Goal: Use online tool/utility: Utilize a website feature to perform a specific function

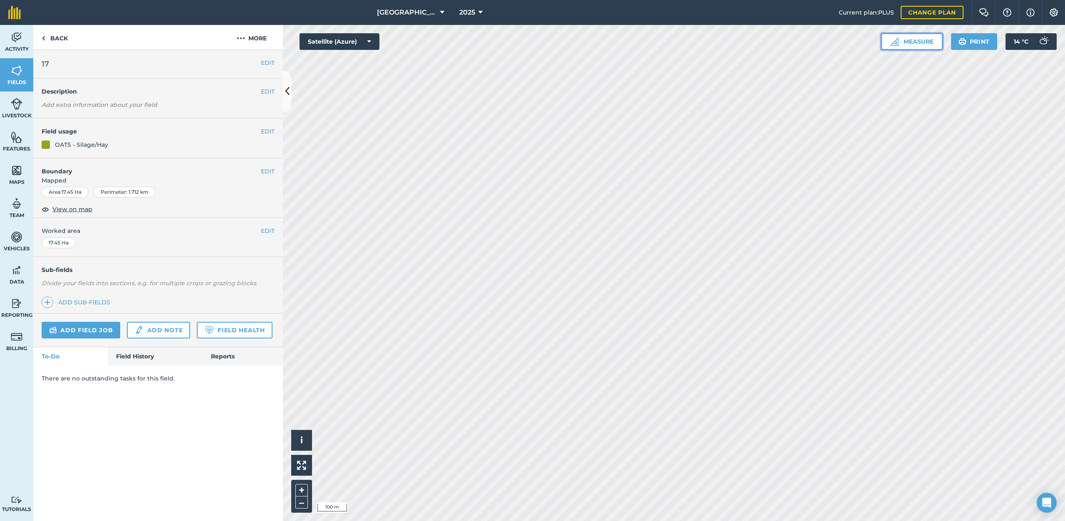
click at [908, 43] on button "Measure" at bounding box center [912, 41] width 62 height 17
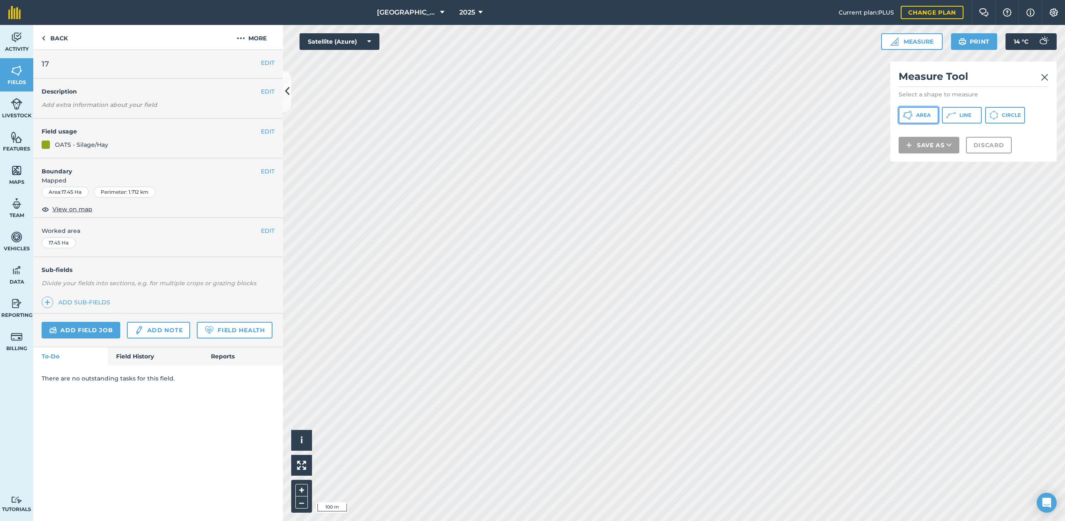
click at [922, 115] on span "Area" at bounding box center [923, 115] width 15 height 7
click at [991, 161] on button "Discard" at bounding box center [989, 156] width 46 height 17
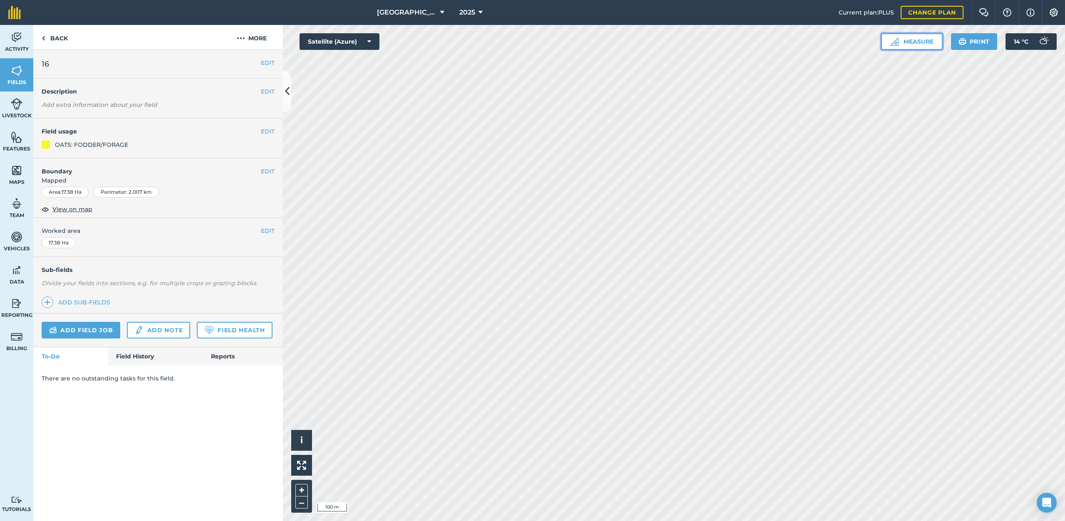
click at [913, 45] on button "Measure" at bounding box center [912, 41] width 62 height 17
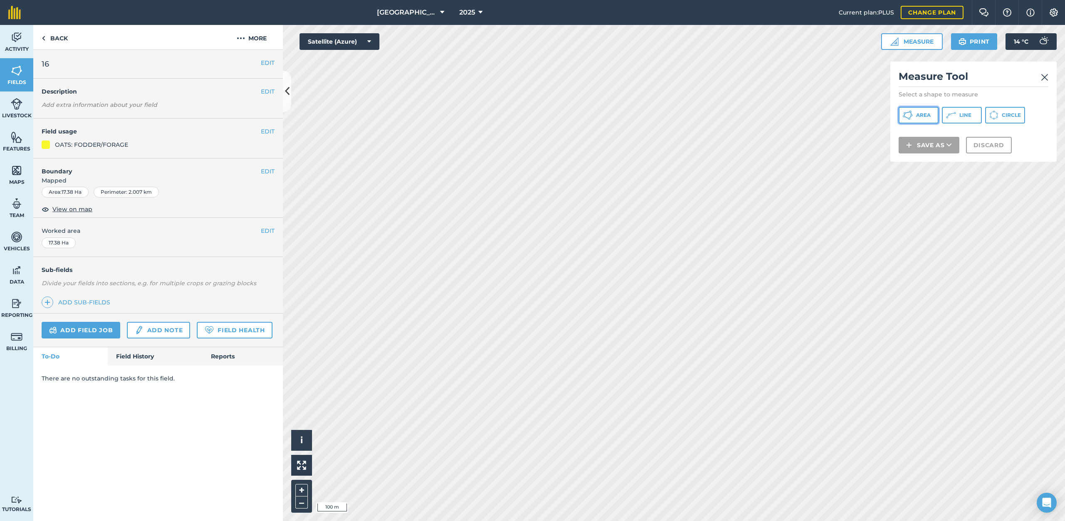
click at [915, 115] on button "Area" at bounding box center [918, 115] width 40 height 17
click at [998, 158] on button "Discard" at bounding box center [989, 156] width 46 height 17
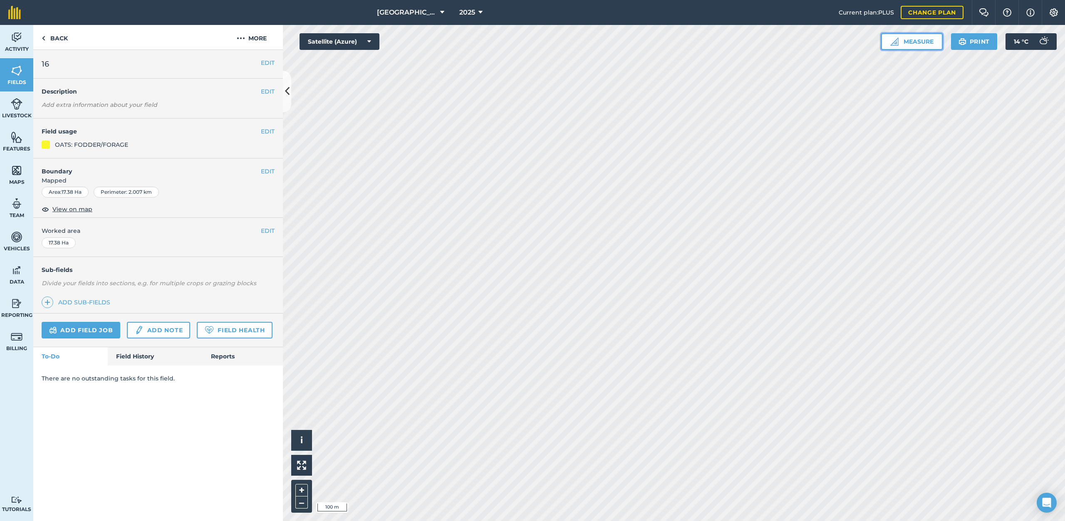
click at [918, 47] on button "Measure" at bounding box center [912, 41] width 62 height 17
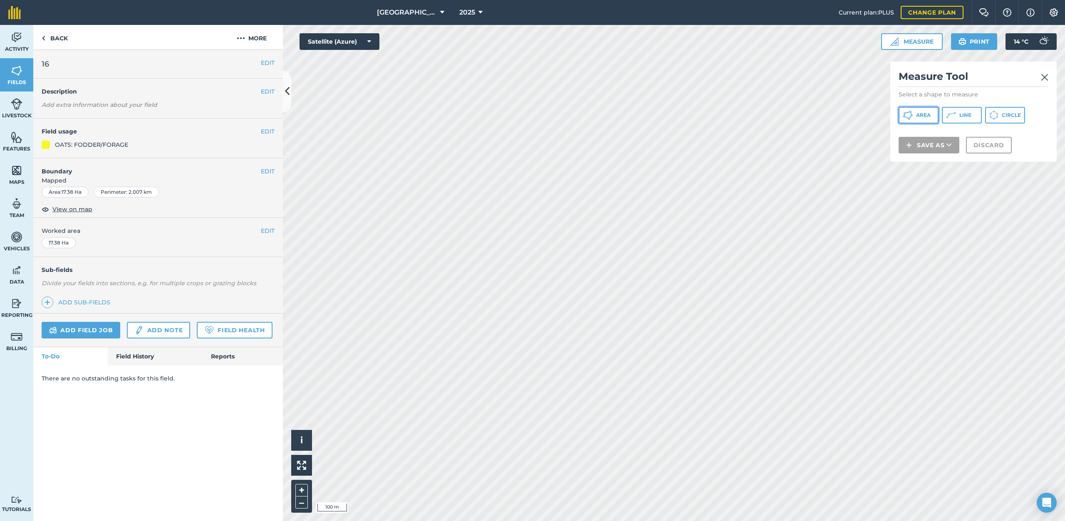
click at [918, 109] on button "Area" at bounding box center [918, 115] width 40 height 17
click at [995, 156] on button "Discard" at bounding box center [989, 156] width 46 height 17
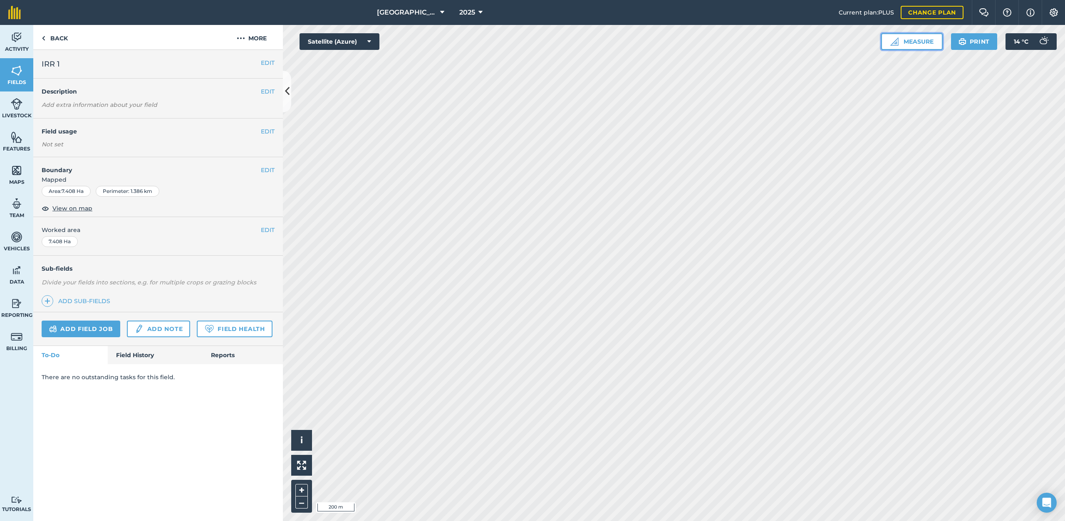
click at [907, 45] on button "Measure" at bounding box center [912, 41] width 62 height 17
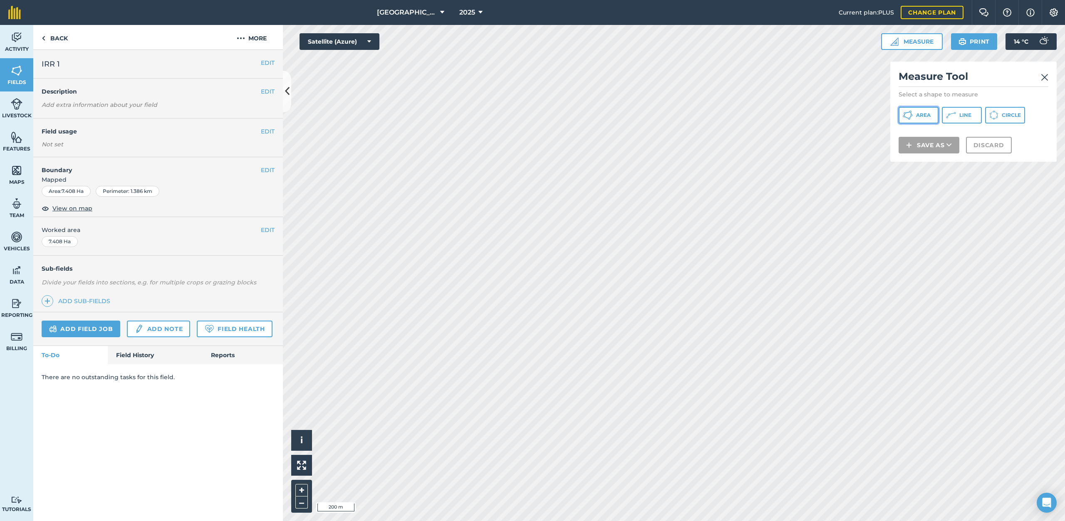
click at [922, 112] on span "Area" at bounding box center [923, 115] width 15 height 7
click at [1047, 79] on img at bounding box center [1044, 77] width 7 height 10
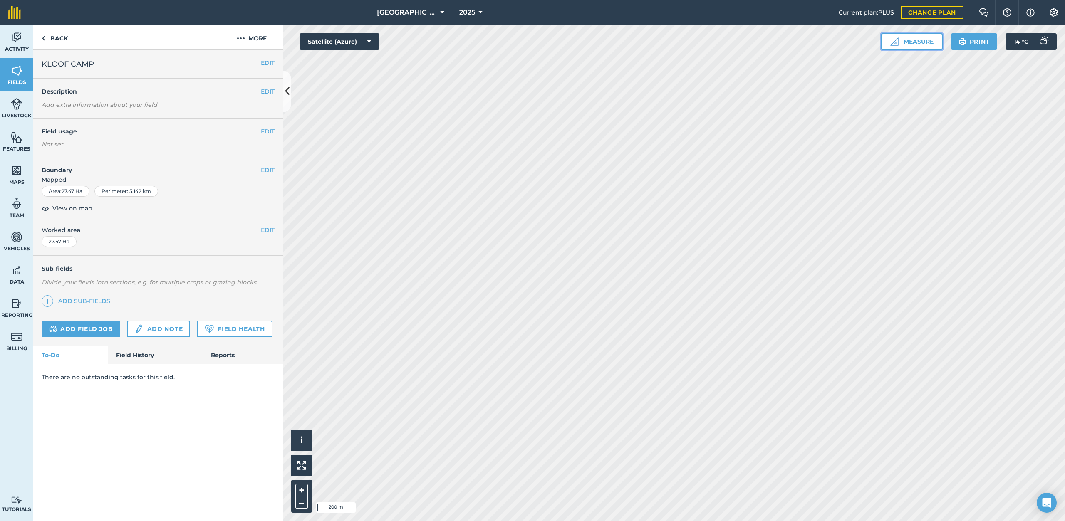
click at [915, 40] on button "Measure" at bounding box center [912, 41] width 62 height 17
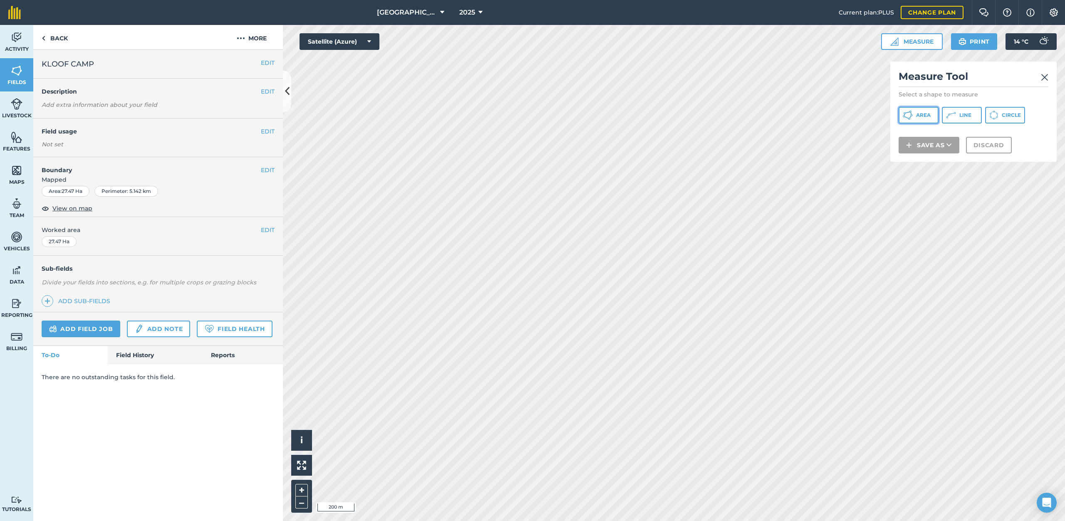
click at [923, 116] on span "Area" at bounding box center [923, 115] width 15 height 7
click at [1000, 149] on button "Discard" at bounding box center [989, 156] width 46 height 17
